Goal: Transaction & Acquisition: Purchase product/service

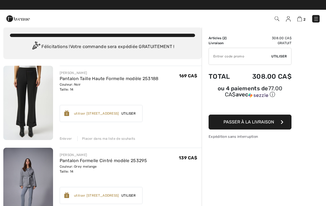
scroll to position [7, 0]
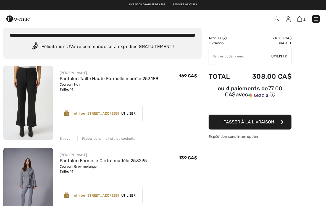
click at [251, 122] on span "Passer à la livraison" at bounding box center [249, 121] width 51 height 5
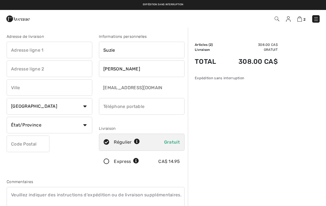
click at [15, 47] on input "text" at bounding box center [50, 50] width 86 height 17
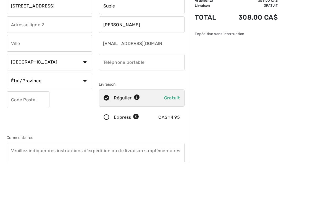
type input "[STREET_ADDRESS]"
click at [16, 79] on input "text" at bounding box center [50, 87] width 86 height 17
type input "La Prairie"
click at [59, 117] on select "État/Province Alberta Colombie-Britannique Ile-du-Prince-Edward Manitoba Nouvea…" at bounding box center [50, 125] width 86 height 17
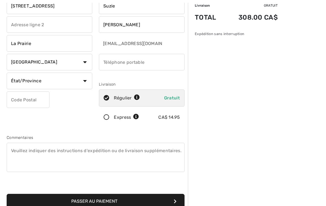
select select "QC"
click at [14, 100] on input "text" at bounding box center [28, 100] width 43 height 17
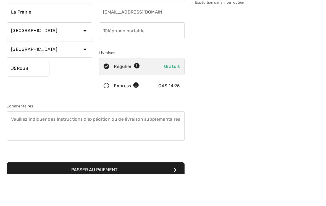
type input "J5R0G8"
click at [111, 54] on input "phone" at bounding box center [142, 62] width 86 height 17
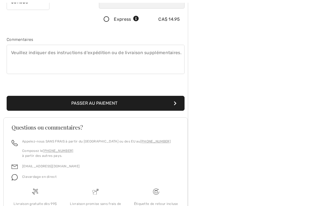
scroll to position [142, 0]
type input "5142620314"
click at [91, 99] on button "Passer au paiement" at bounding box center [96, 103] width 178 height 15
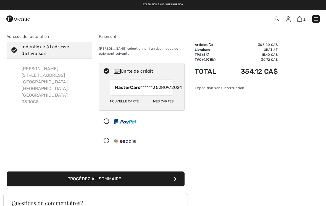
click at [131, 106] on div "Nouvelle carte" at bounding box center [124, 101] width 29 height 9
radio input "true"
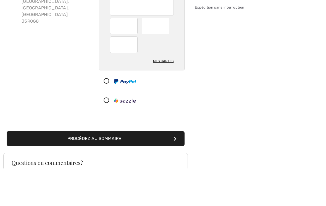
scroll to position [81, 0]
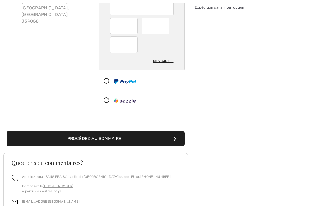
click at [90, 134] on button "Procédez au sommaire" at bounding box center [96, 138] width 178 height 15
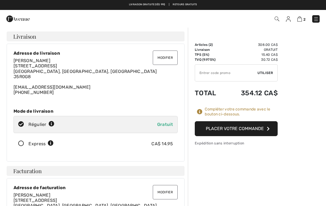
click at [231, 129] on button "Placer votre commande" at bounding box center [236, 128] width 83 height 15
